Goal: Find specific page/section: Find specific page/section

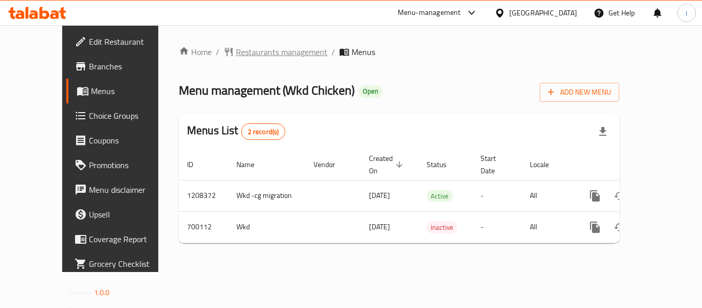
click at [236, 48] on span "Restaurants management" at bounding box center [281, 52] width 91 height 12
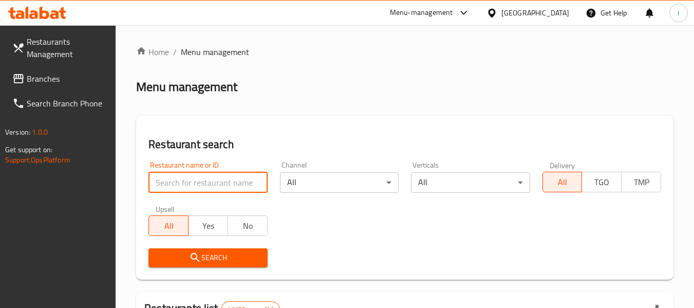
click at [226, 181] on input "search" at bounding box center [208, 182] width 119 height 21
paste input "644187"
type input "644187"
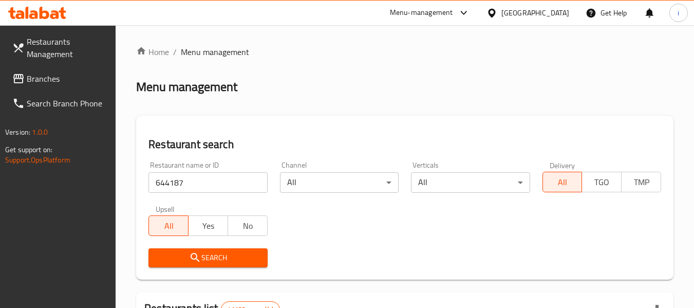
click at [184, 255] on span "Search" at bounding box center [208, 257] width 102 height 13
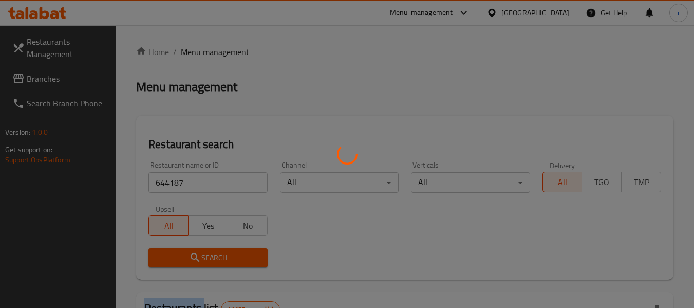
click at [184, 255] on div at bounding box center [347, 154] width 694 height 308
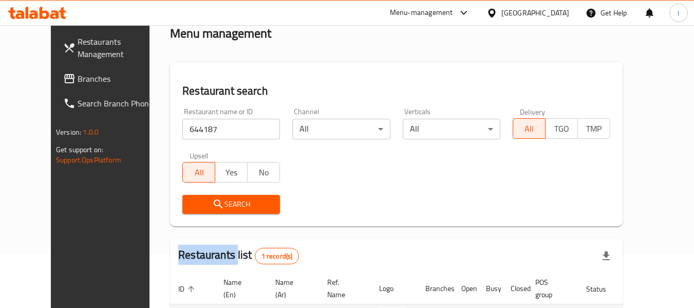
scroll to position [125, 0]
